Goal: Information Seeking & Learning: Check status

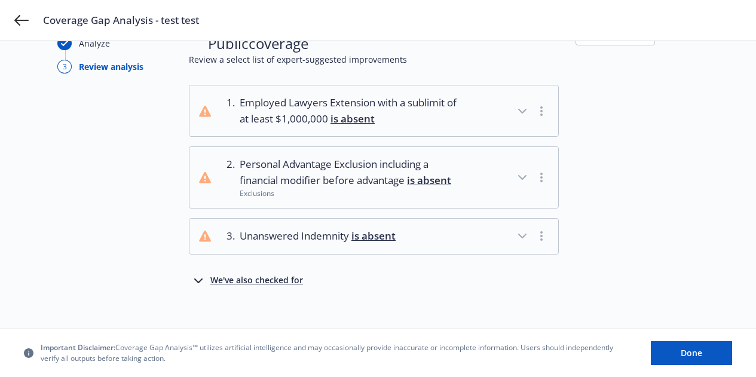
scroll to position [66, 0]
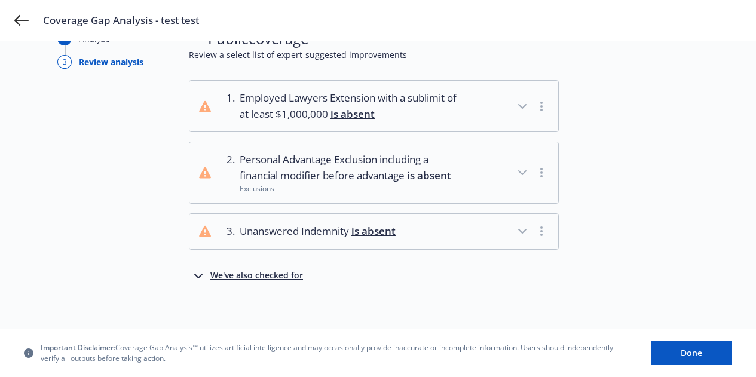
click at [227, 275] on div "We've also checked for" at bounding box center [256, 276] width 93 height 14
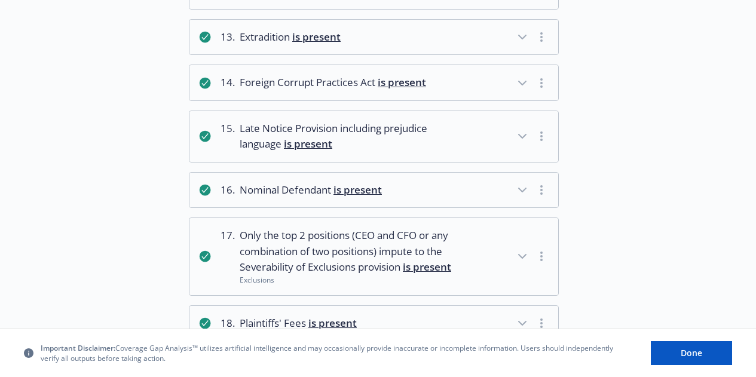
scroll to position [936, 0]
